Goal: Find contact information: Find contact information

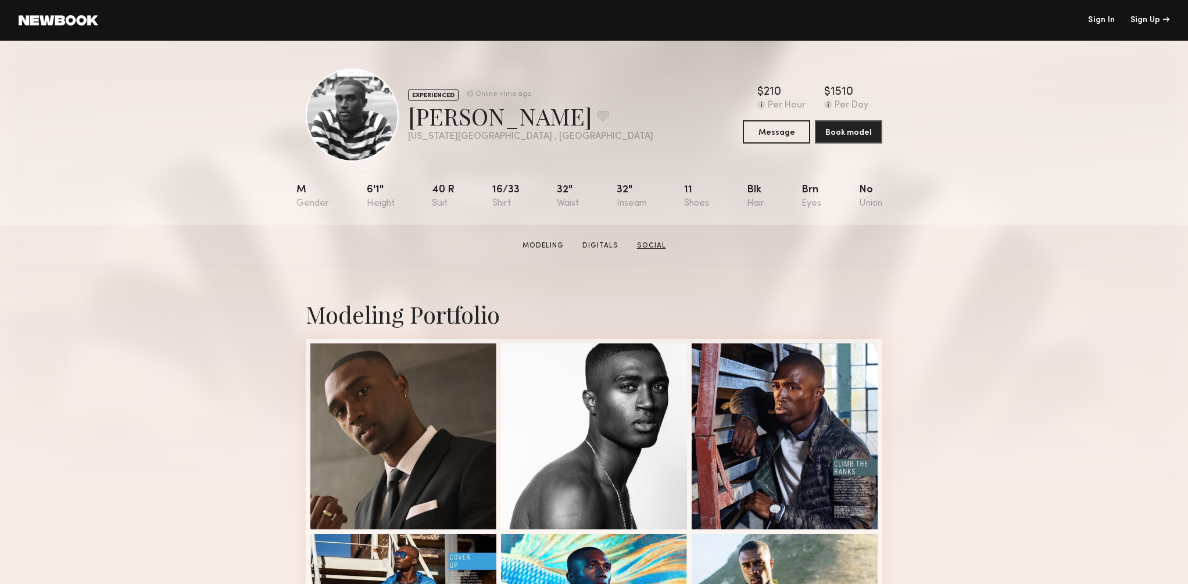
click at [647, 245] on link "Social" at bounding box center [651, 246] width 38 height 10
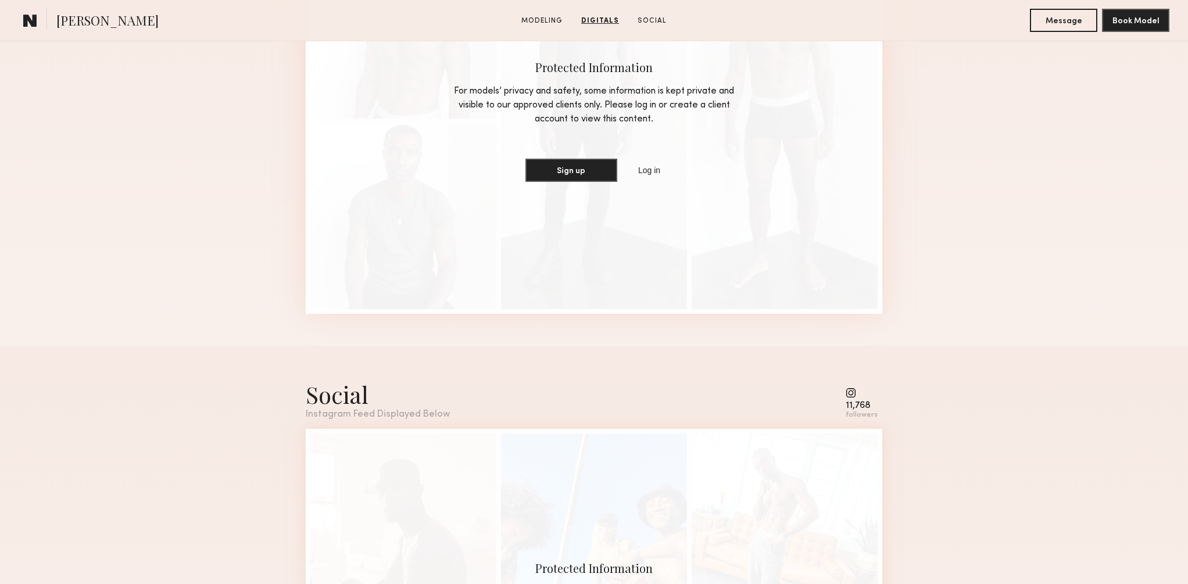
scroll to position [1591, 0]
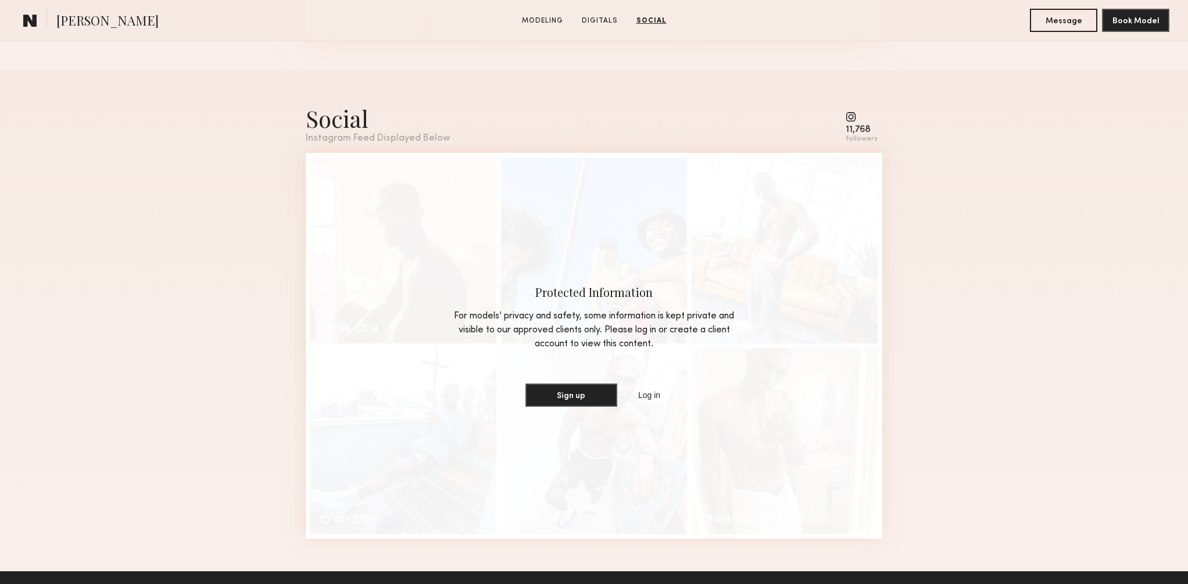
click at [853, 117] on common-icon at bounding box center [861, 117] width 32 height 10
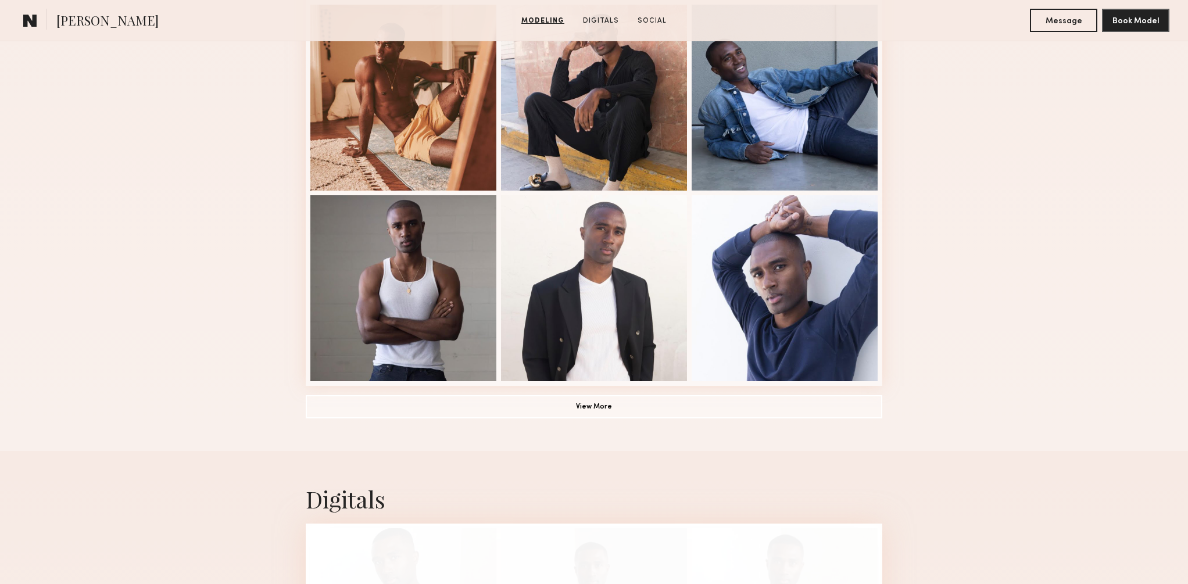
scroll to position [0, 0]
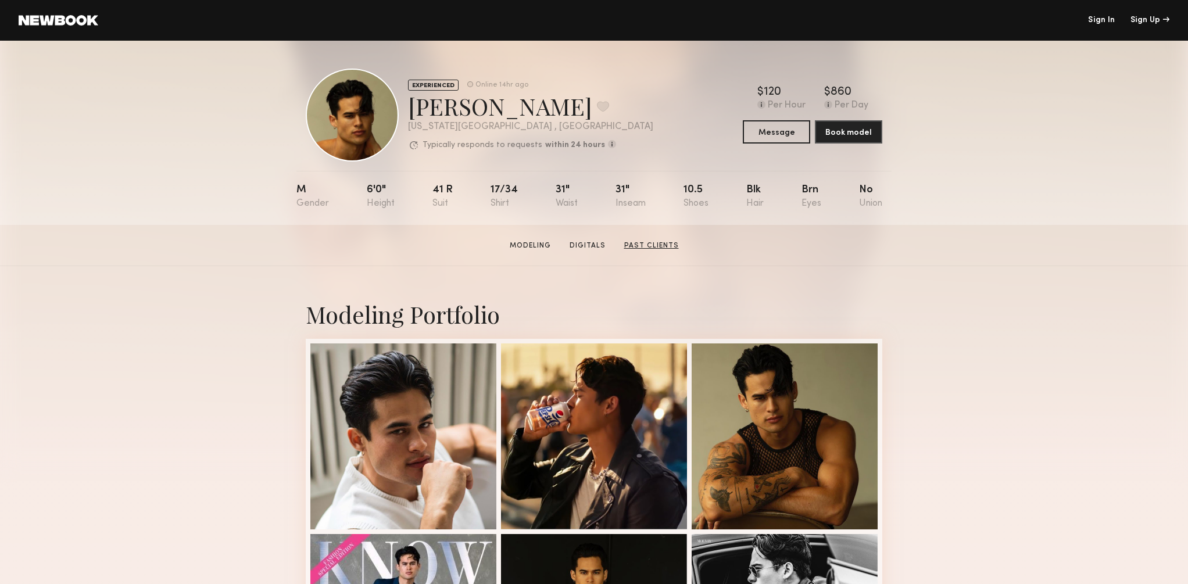
click at [638, 247] on link "Past Clients" at bounding box center [651, 246] width 64 height 10
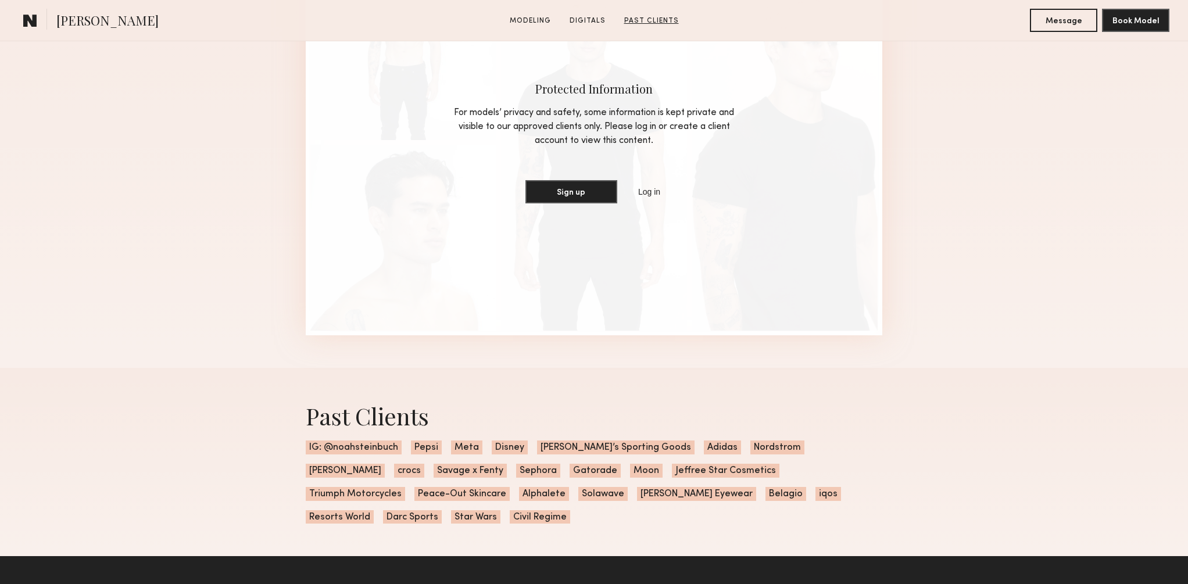
scroll to position [1591, 0]
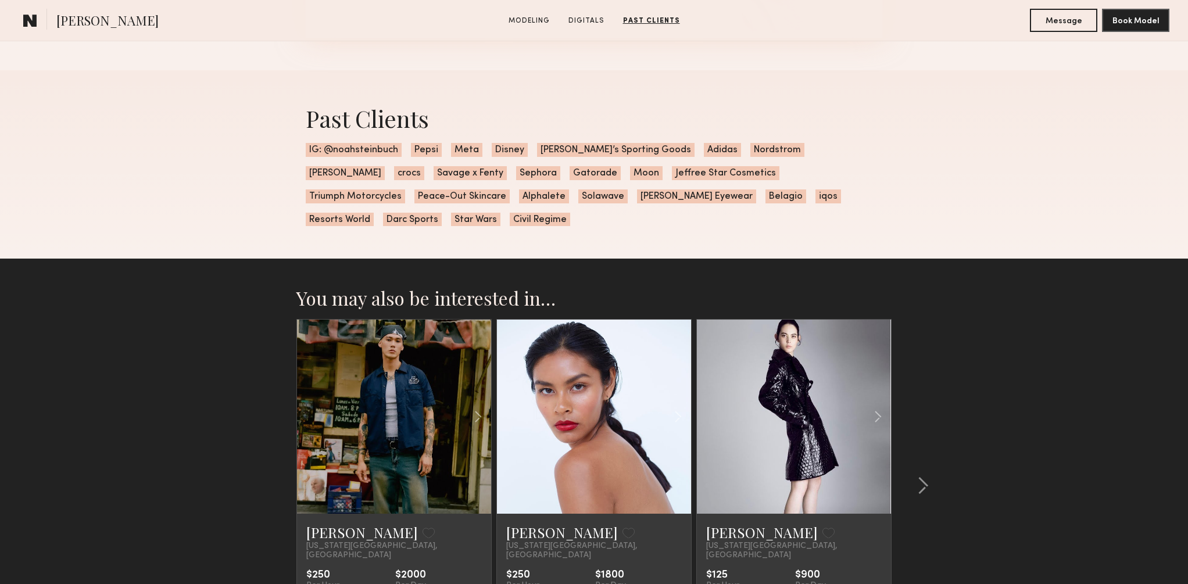
click at [374, 150] on span "IG: @noahsteinbuch" at bounding box center [354, 150] width 96 height 14
drag, startPoint x: 396, startPoint y: 150, endPoint x: 324, endPoint y: 150, distance: 72.0
click at [324, 150] on span "IG: @noahsteinbuch" at bounding box center [354, 150] width 96 height 14
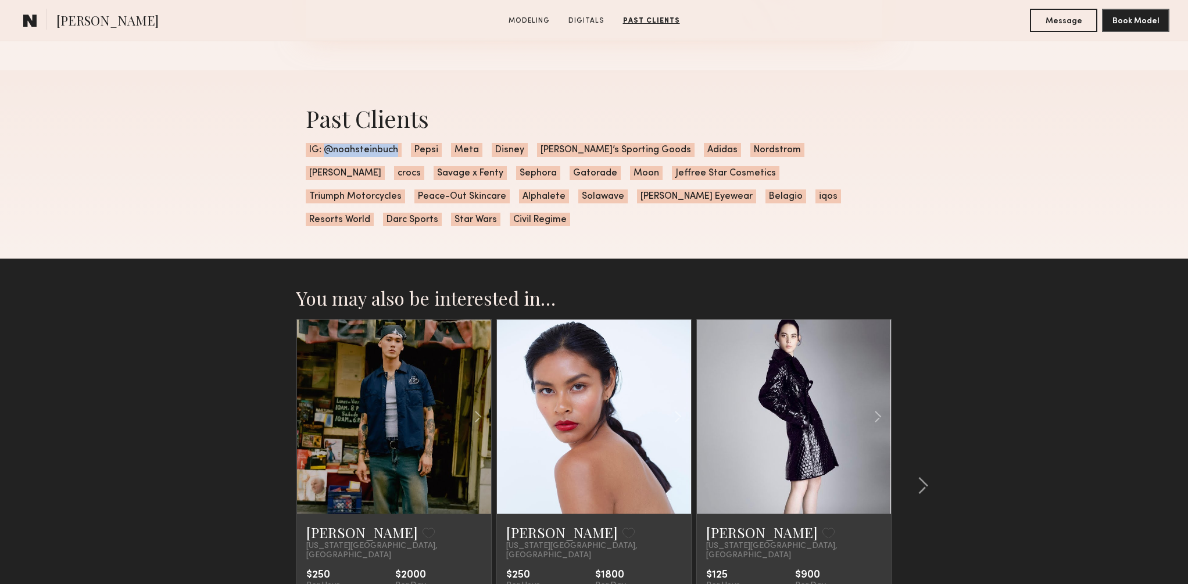
copy span "@noahsteinbuch"
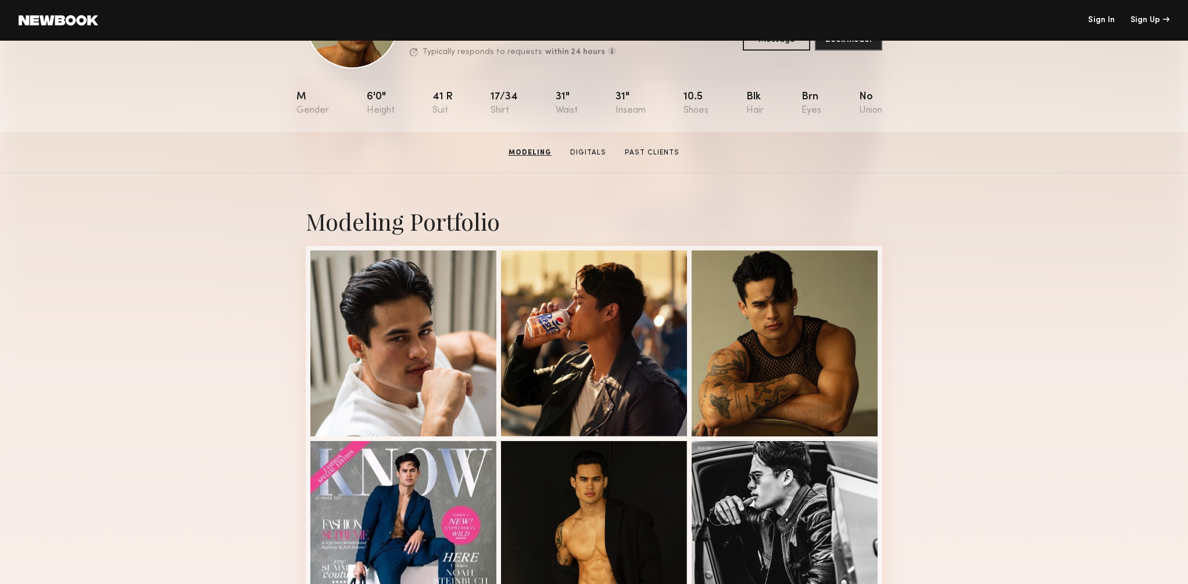
scroll to position [0, 0]
